Goal: Transaction & Acquisition: Obtain resource

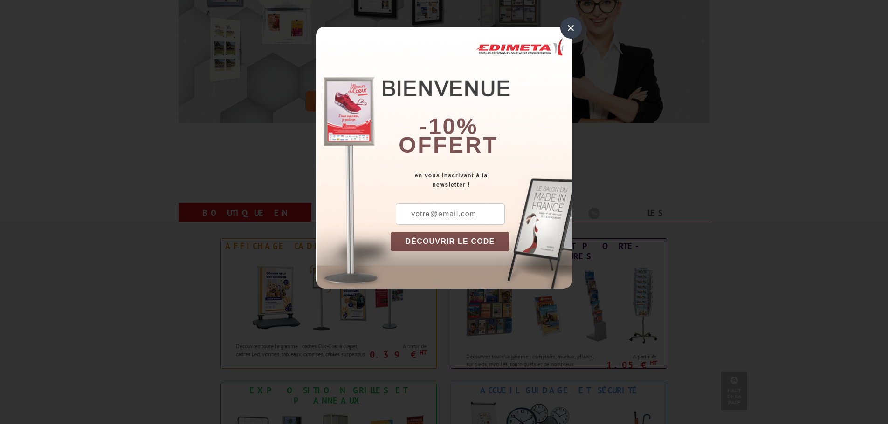
scroll to position [373, 0]
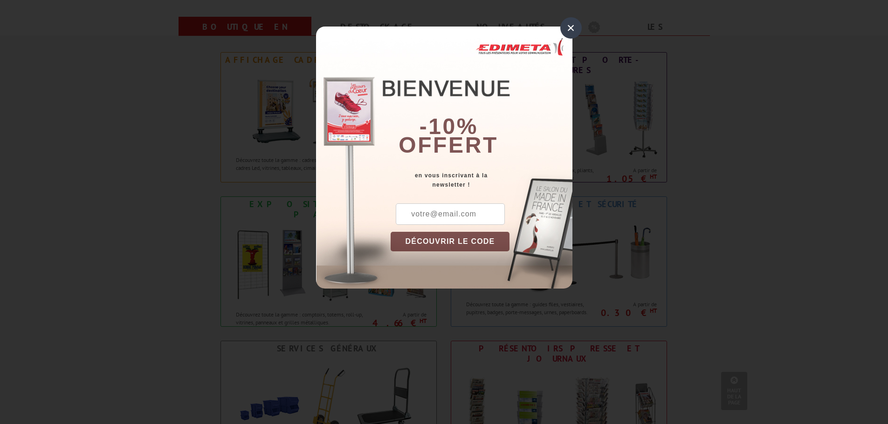
click at [569, 28] on div "×" at bounding box center [570, 27] width 21 height 21
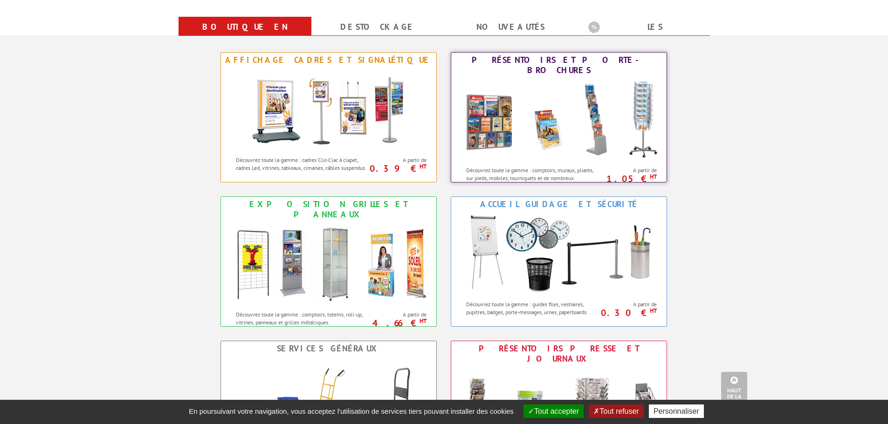
click at [512, 162] on div "Découvrez toute la gamme : comptoirs, muraux, pliants, sur pieds, mobiles, tour…" at bounding box center [526, 172] width 150 height 21
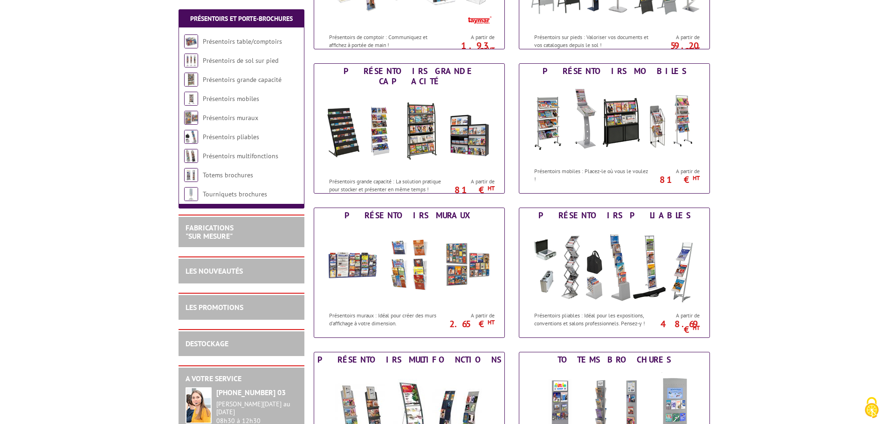
scroll to position [280, 0]
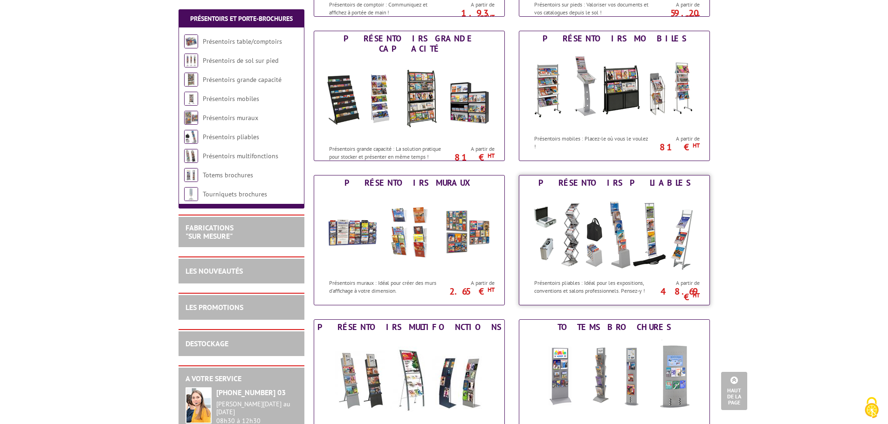
click at [604, 274] on div "Présentoirs pliables : Idéal pour les expositions, conventions et salons profes…" at bounding box center [585, 284] width 133 height 21
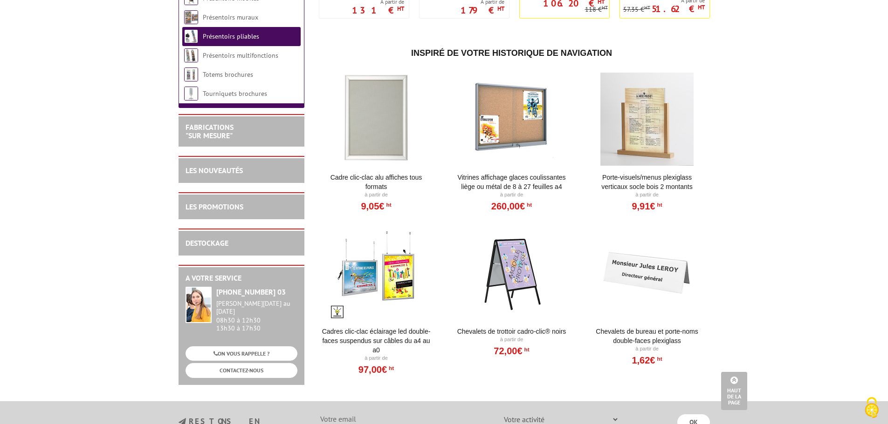
scroll to position [186, 0]
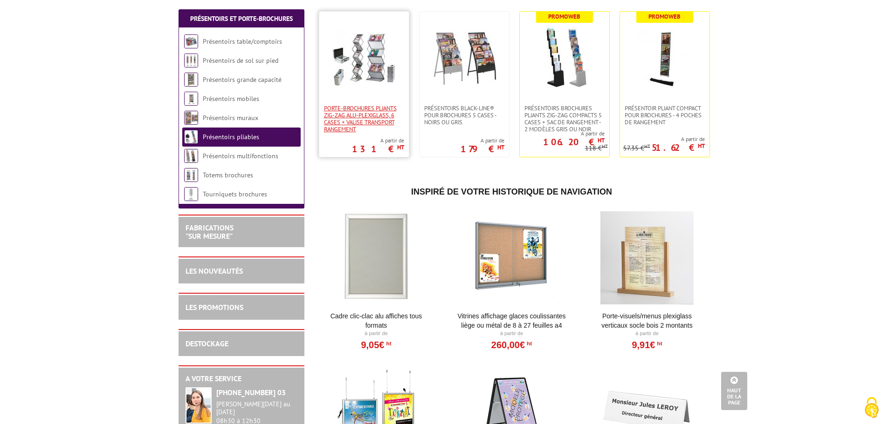
click at [367, 116] on span "Porte-Brochures pliants ZIG-ZAG Alu-Plexiglass, 6 cases + valise transport rang…" at bounding box center [364, 119] width 80 height 28
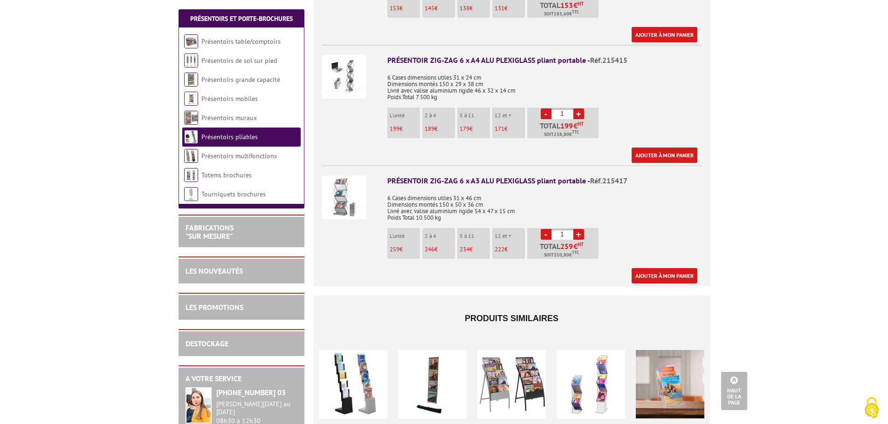
scroll to position [326, 0]
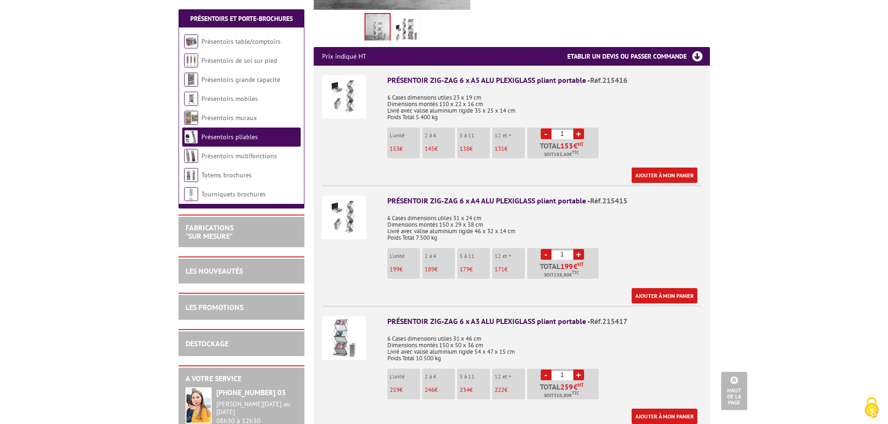
click at [351, 201] on img at bounding box center [344, 218] width 44 height 44
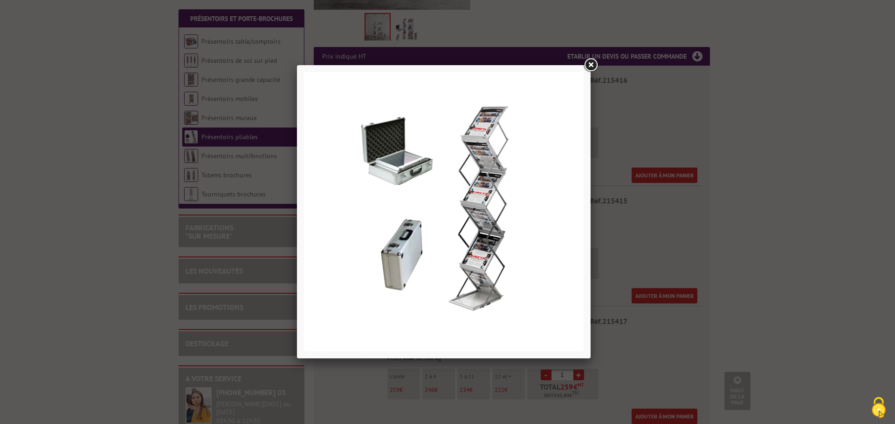
click at [588, 66] on link at bounding box center [590, 65] width 17 height 17
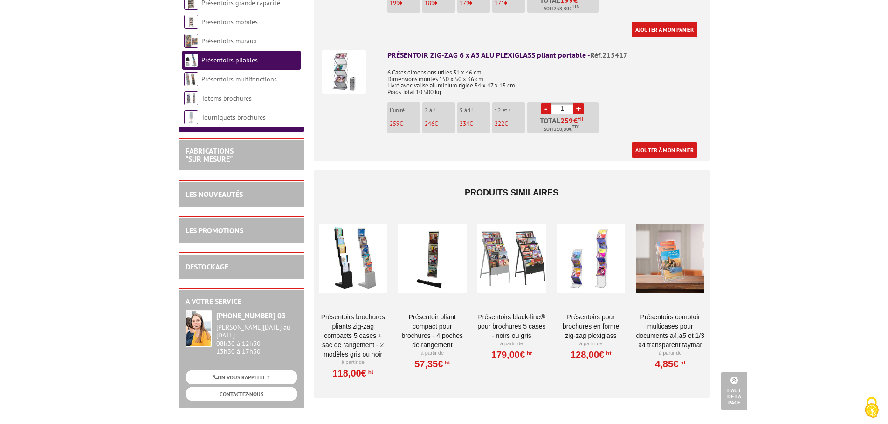
scroll to position [606, 0]
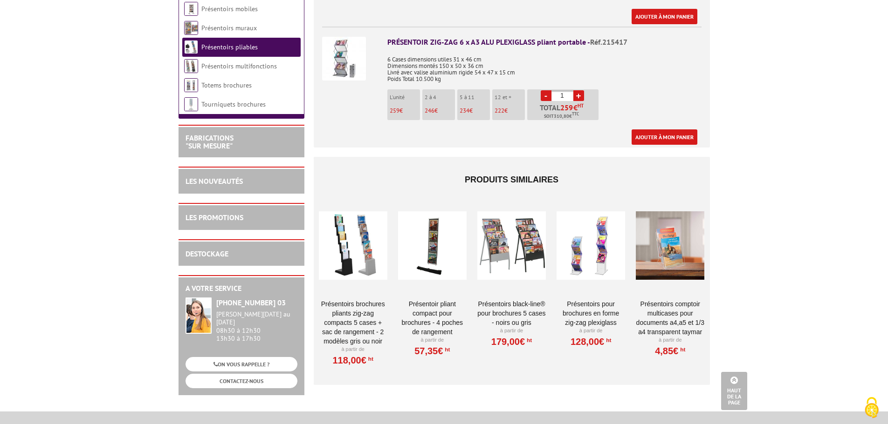
click at [680, 309] on link "Présentoirs comptoir multicases POUR DOCUMENTS A4,A5 ET 1/3 A4 TRANSPARENT TAYM…" at bounding box center [670, 318] width 68 height 37
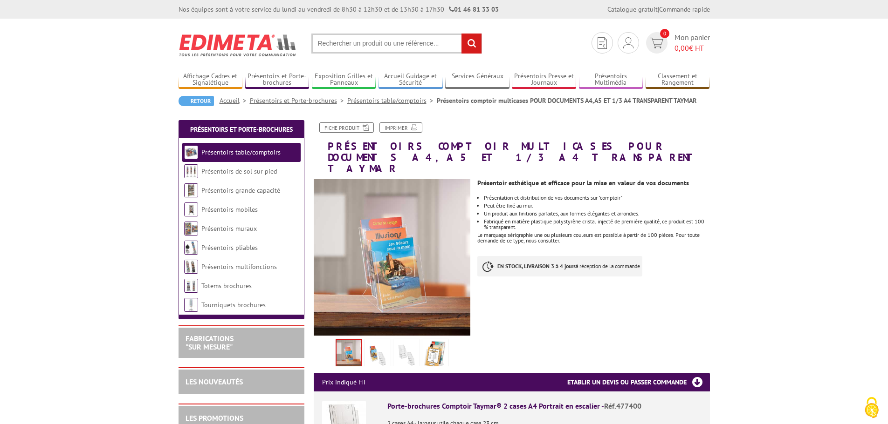
click at [373, 341] on img at bounding box center [377, 355] width 22 height 29
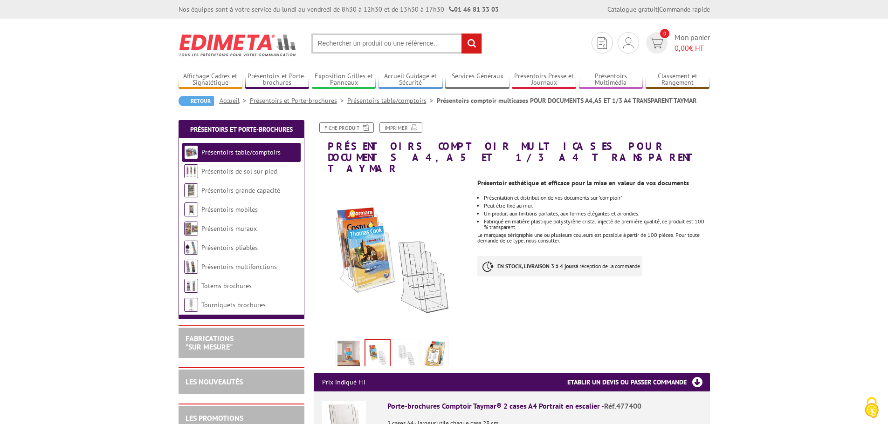
click at [407, 344] on img at bounding box center [406, 355] width 22 height 29
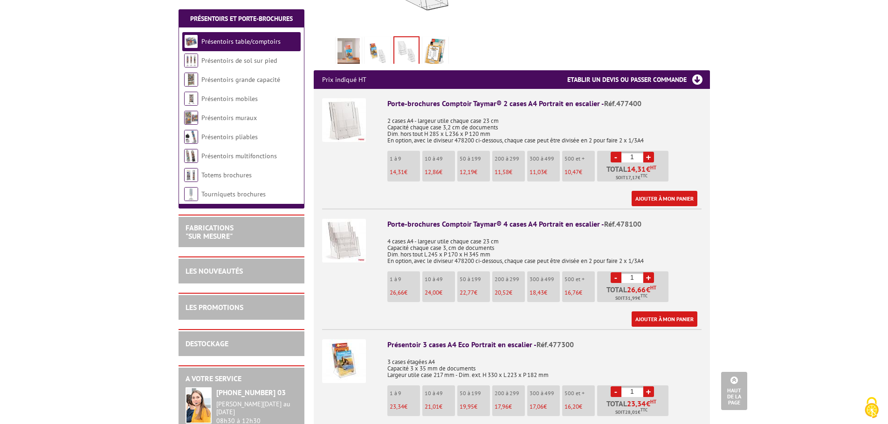
scroll to position [326, 0]
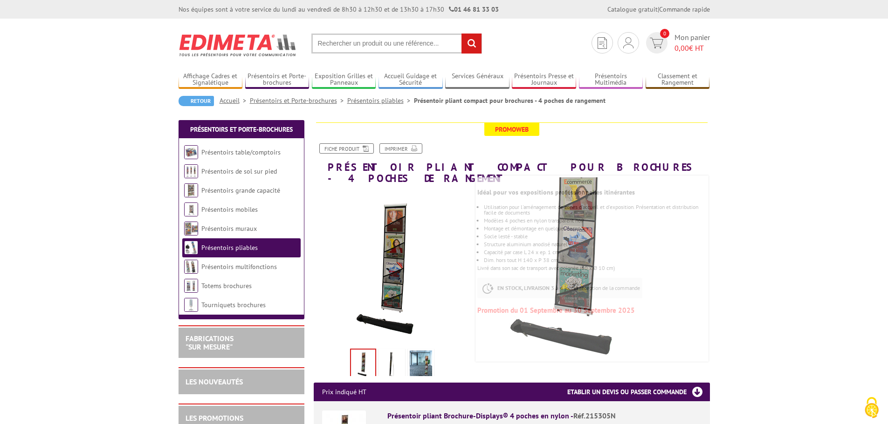
click at [395, 355] on img at bounding box center [392, 365] width 22 height 29
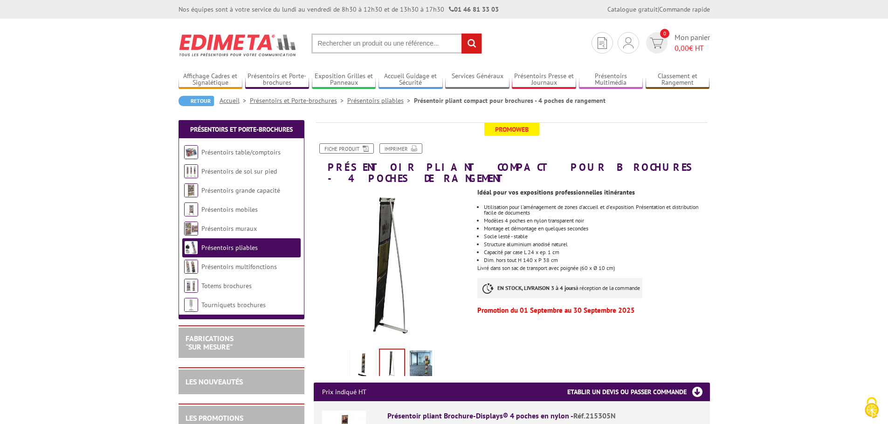
click at [417, 360] on img at bounding box center [421, 365] width 22 height 29
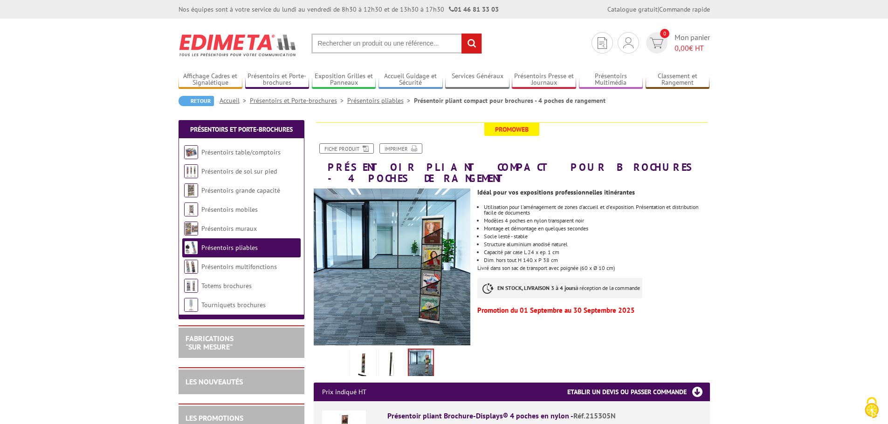
click at [358, 352] on img at bounding box center [363, 365] width 22 height 29
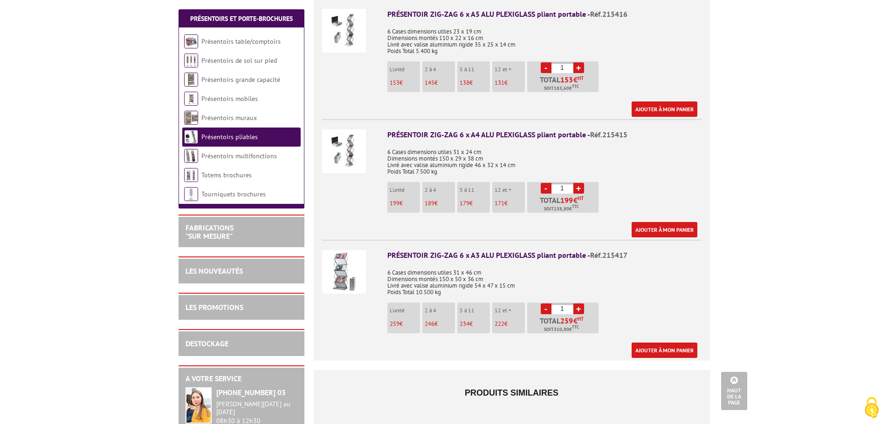
scroll to position [369, 0]
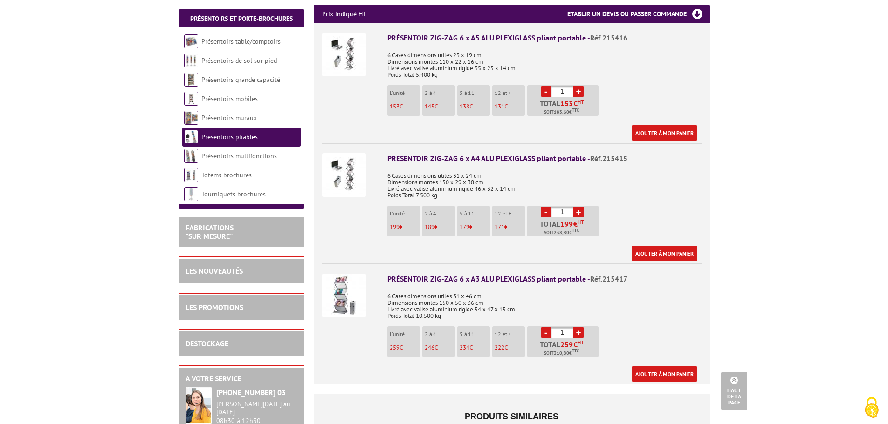
click at [757, 157] on body "Nos équipes sont à votre service du lundi au vendredi de 8h30 à 12h30 et de 13h…" at bounding box center [444, 247] width 888 height 1233
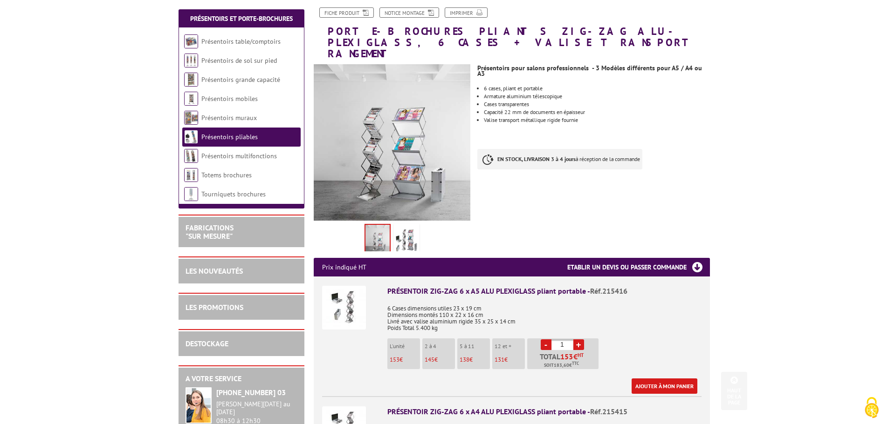
scroll to position [0, 0]
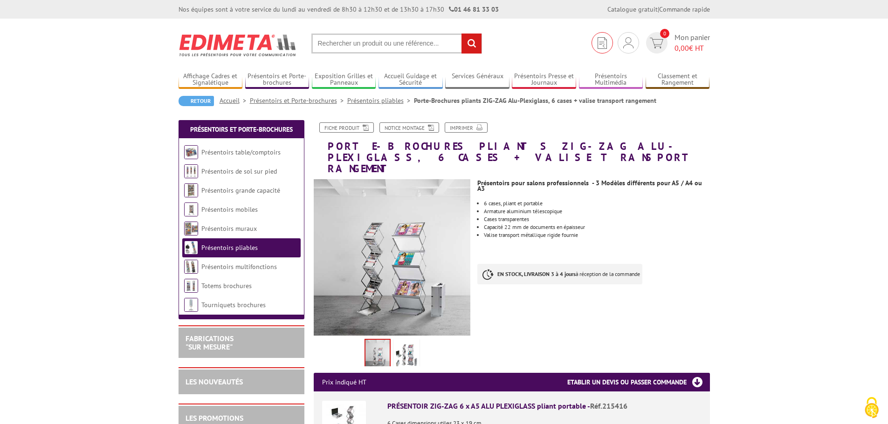
click at [602, 42] on img at bounding box center [601, 43] width 9 height 12
